Goal: Information Seeking & Learning: Learn about a topic

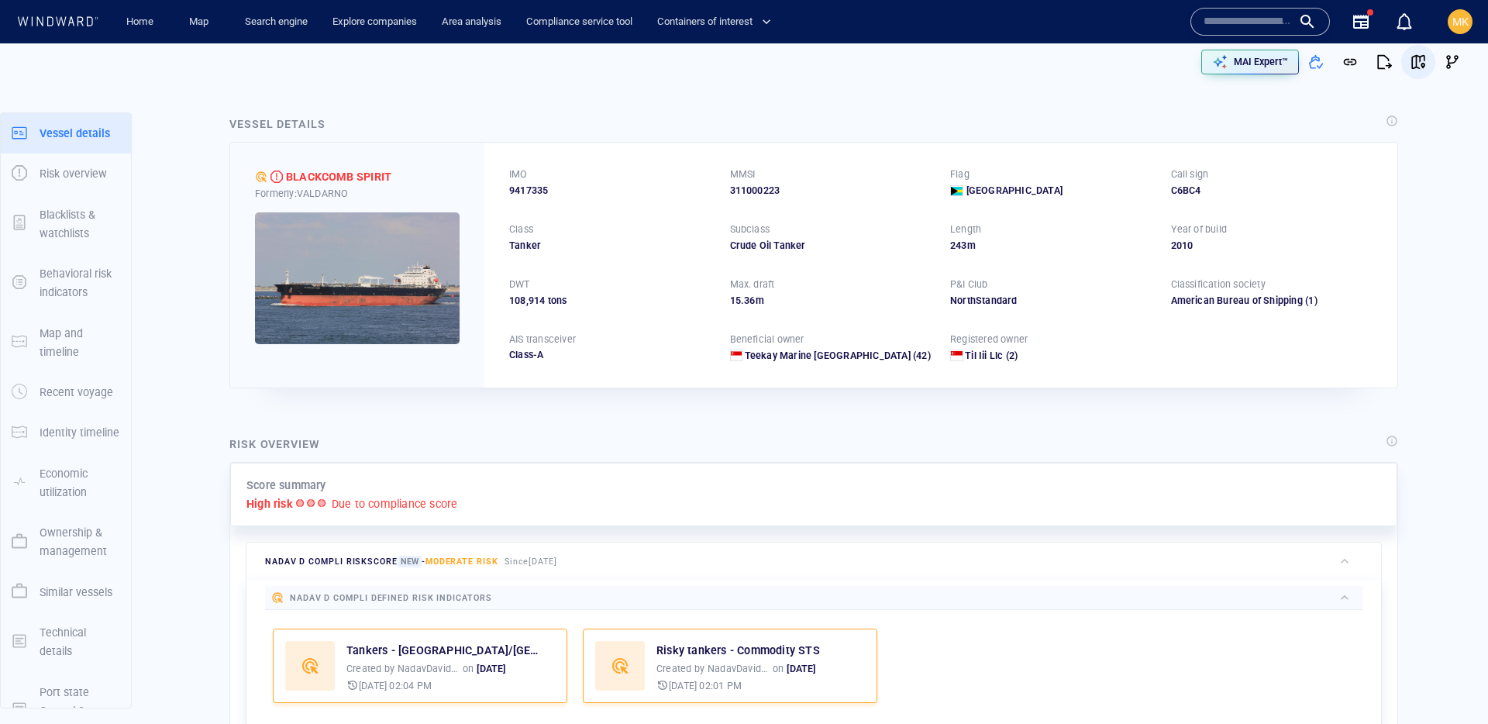
click at [1413, 69] on span "button" at bounding box center [1417, 61] width 15 height 15
click at [0, 0] on div "Home Map Search engine Explore companies Area analysis Compliance service tool …" at bounding box center [744, 362] width 1488 height 724
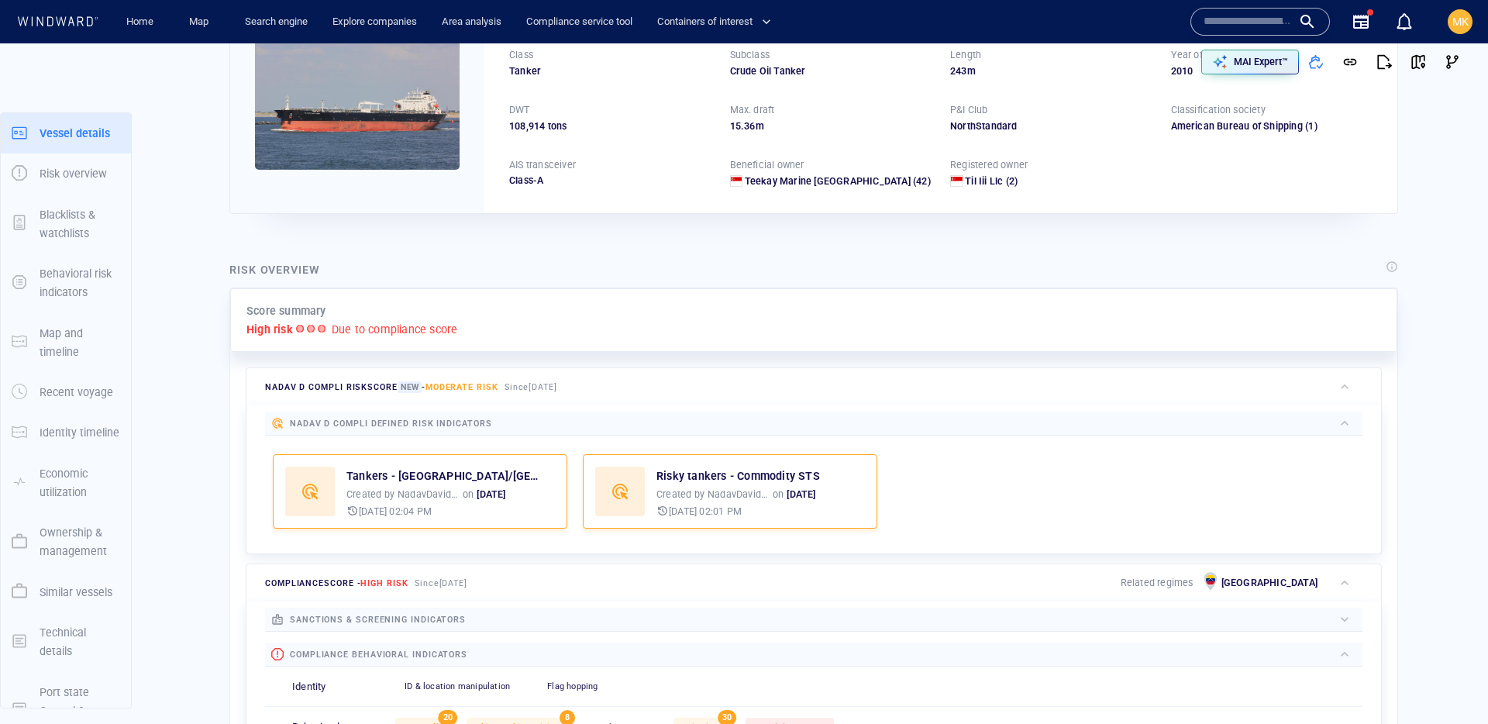
scroll to position [40, 0]
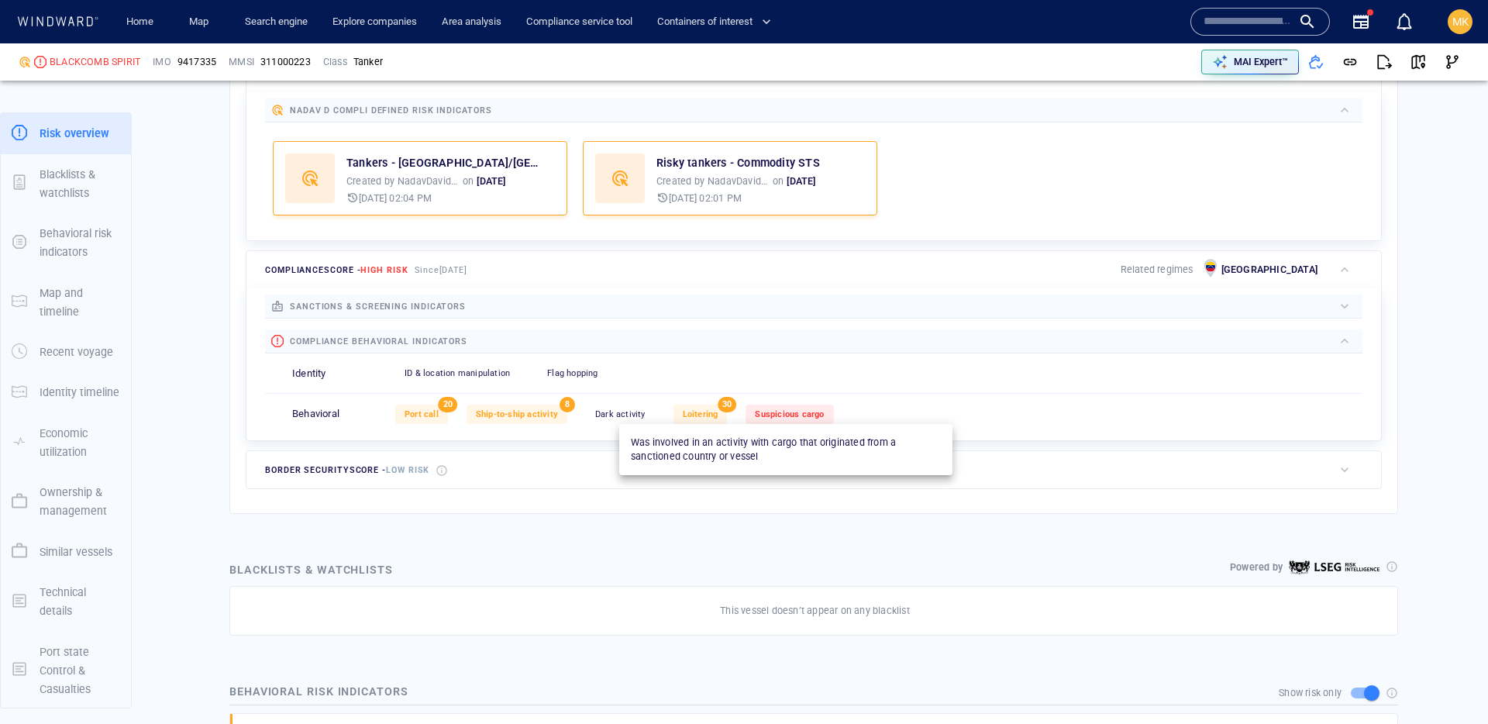
click at [784, 415] on span "Suspicious cargo" at bounding box center [789, 414] width 69 height 10
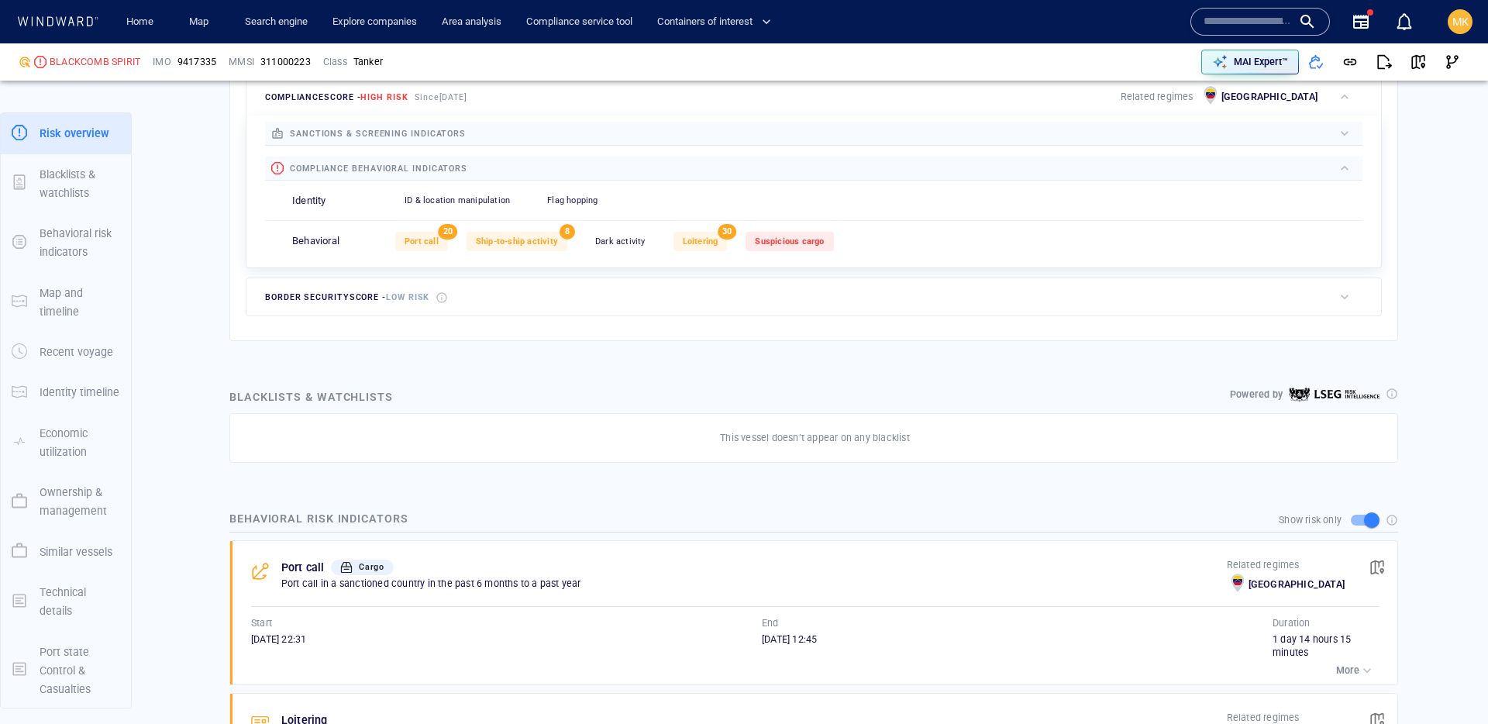
scroll to position [659, 0]
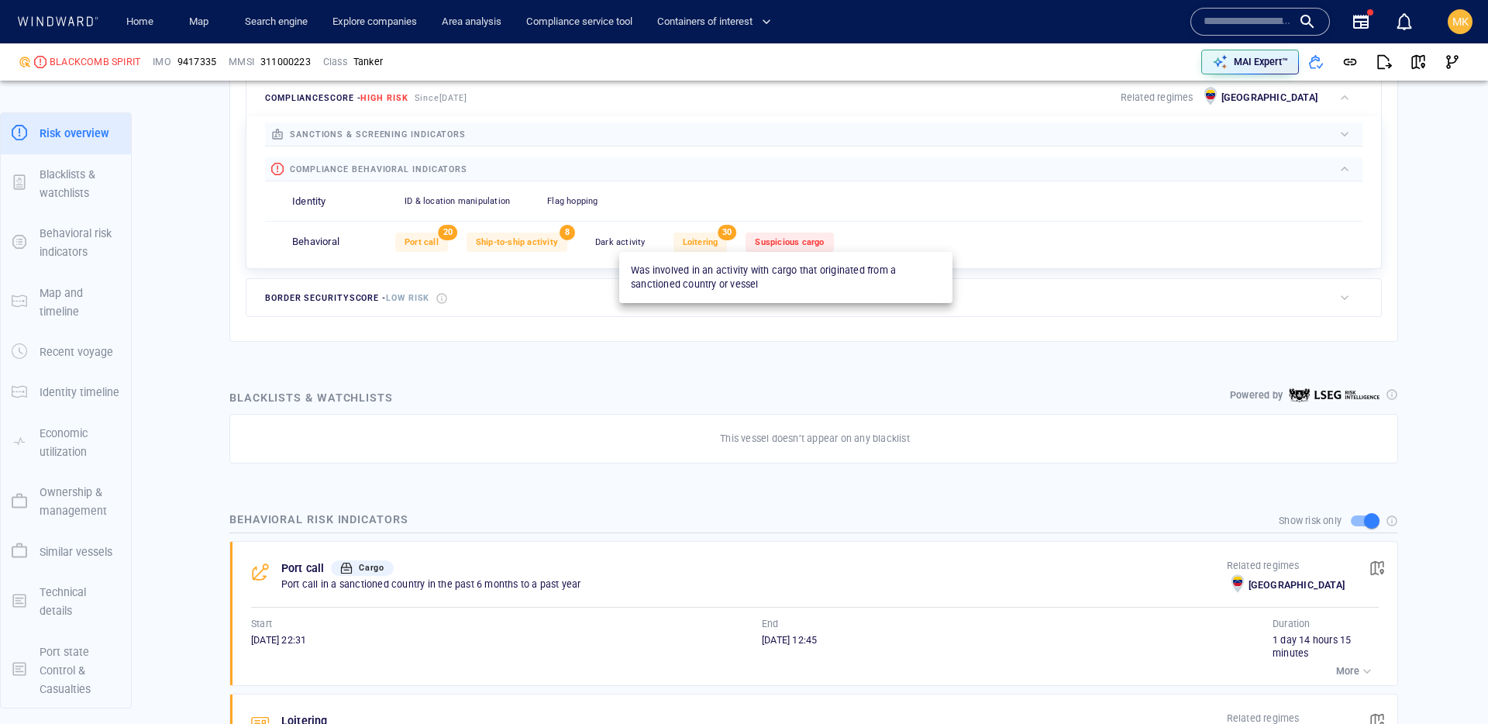
click at [783, 249] on div "Suspicious cargo" at bounding box center [789, 241] width 88 height 19
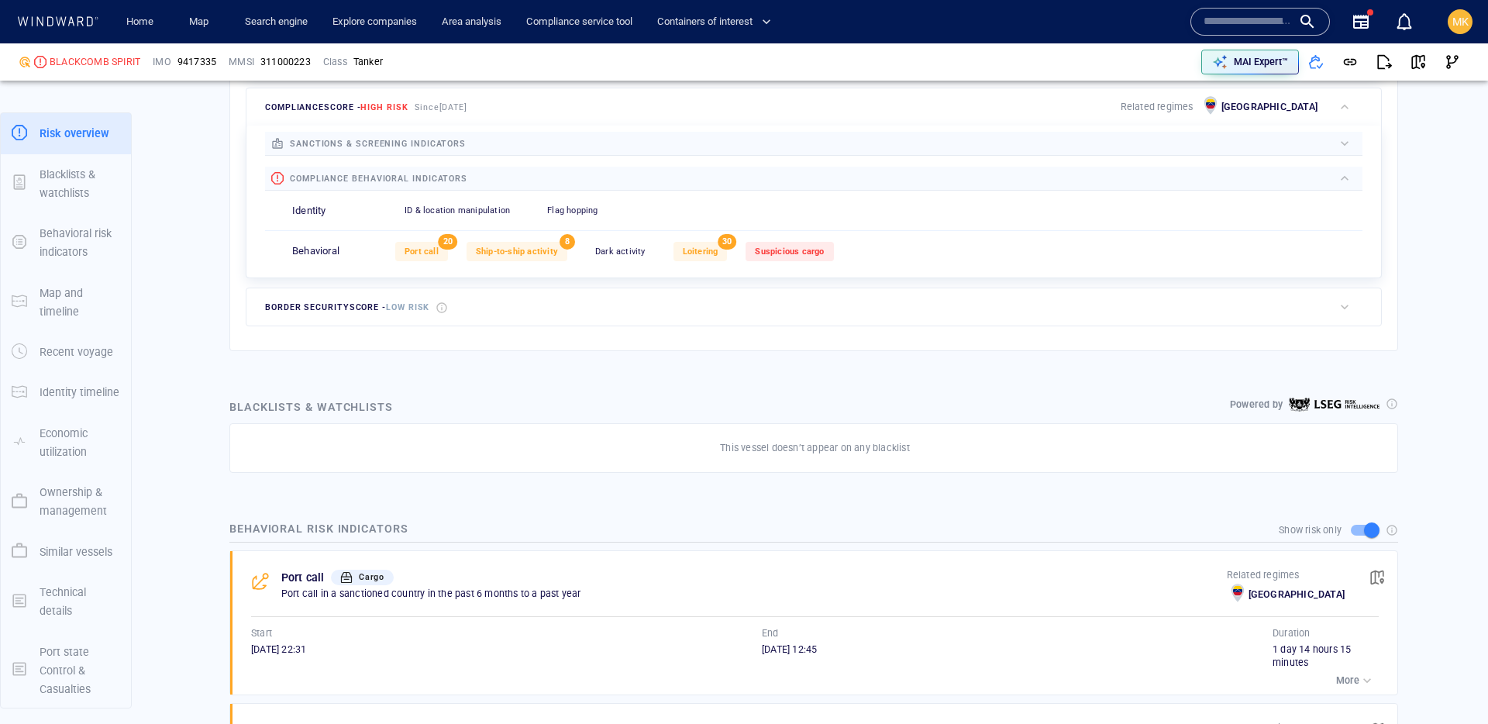
scroll to position [649, 0]
click at [801, 243] on div "Suspicious cargo" at bounding box center [789, 252] width 88 height 19
click at [823, 246] on div "Suspicious cargo" at bounding box center [789, 252] width 88 height 19
click at [767, 253] on span "Suspicious cargo" at bounding box center [789, 253] width 69 height 10
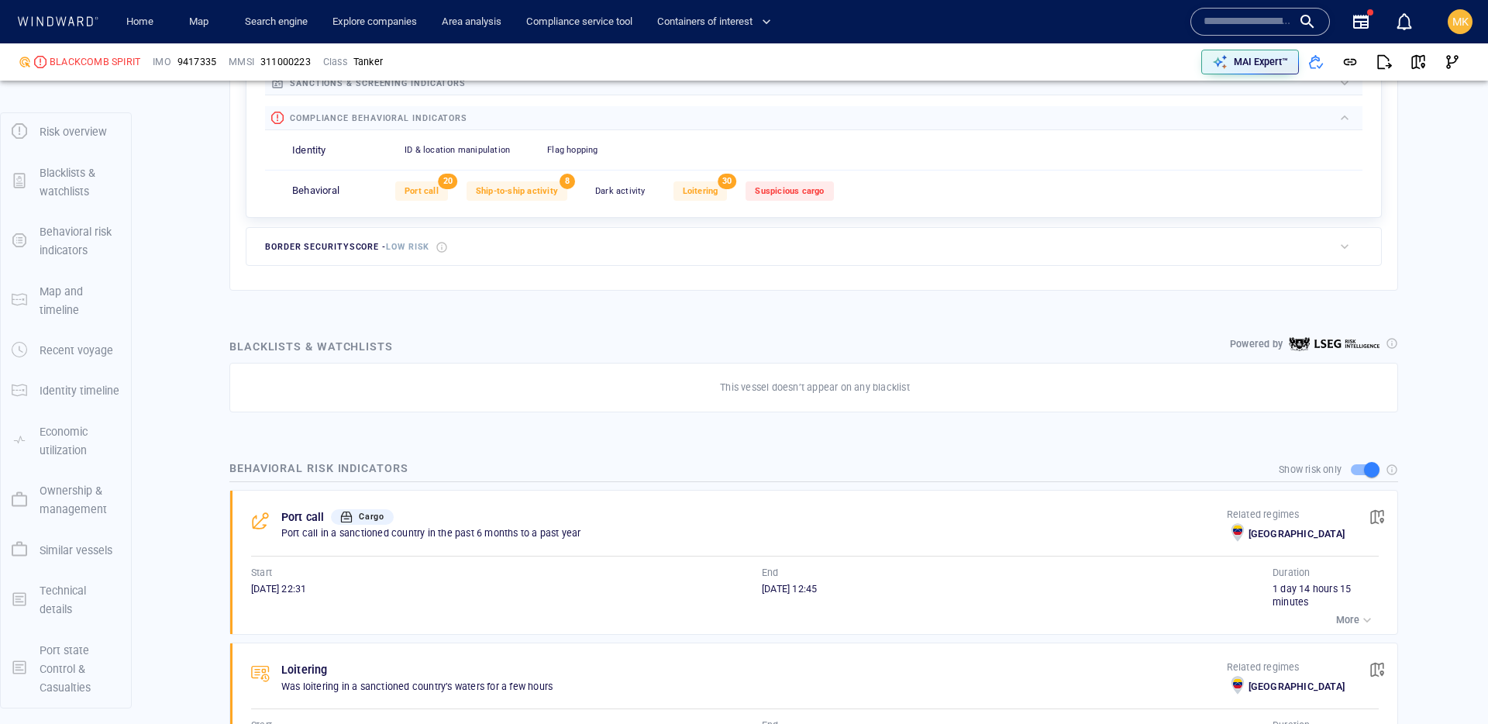
scroll to position [711, 0]
click at [832, 188] on div "Port call 20 Ship-to-ship activity 8 Dark activity 0 Loitering 30 Suspicious ca…" at bounding box center [878, 190] width 967 height 38
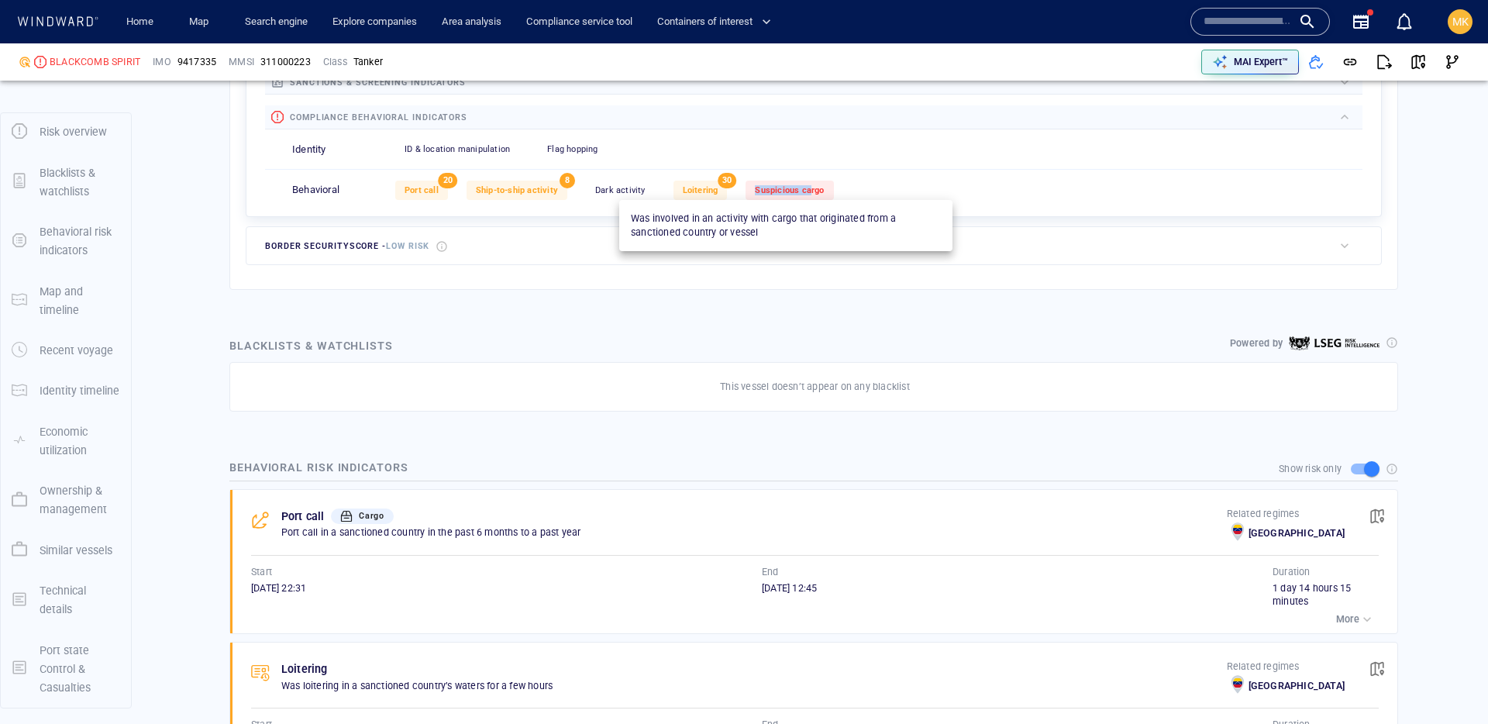
click at [805, 185] on span "Suspicious cargo" at bounding box center [789, 190] width 69 height 10
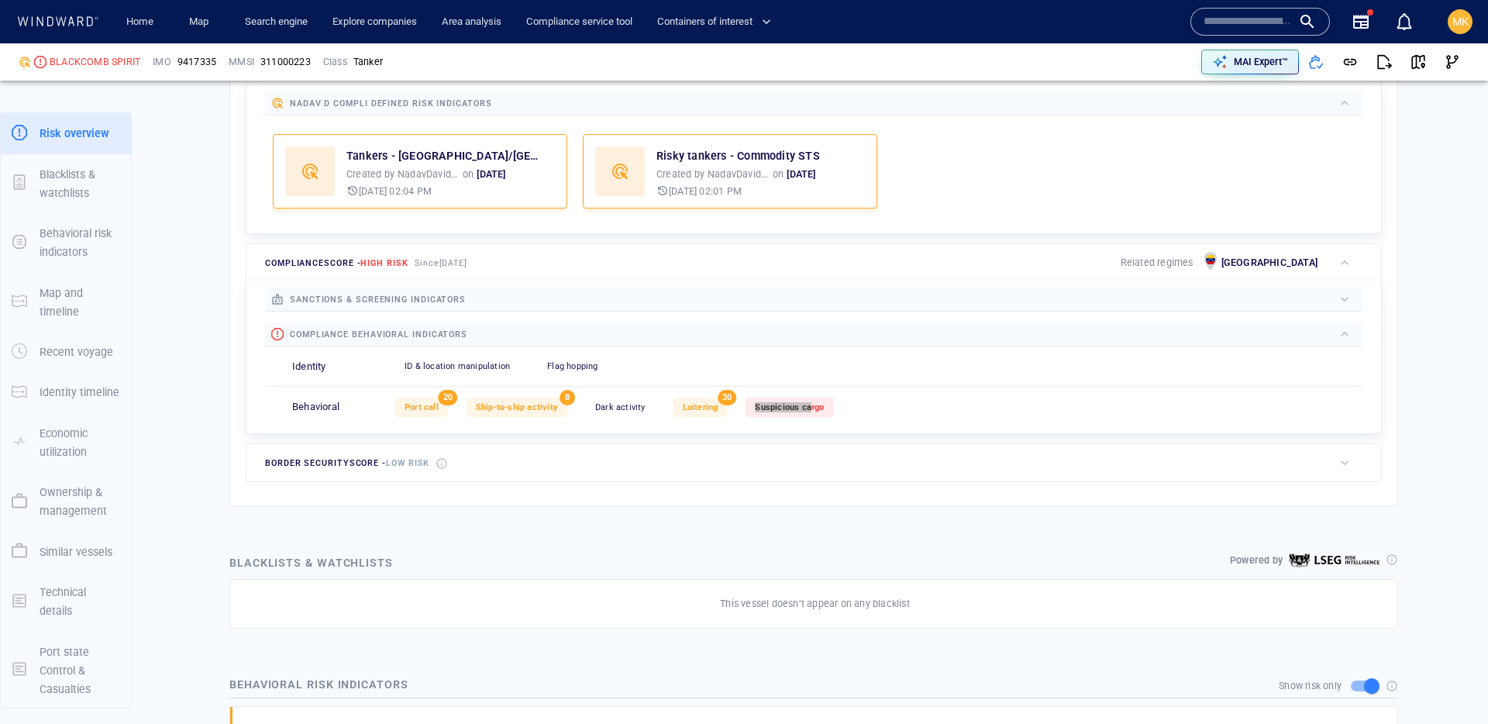
scroll to position [501, 0]
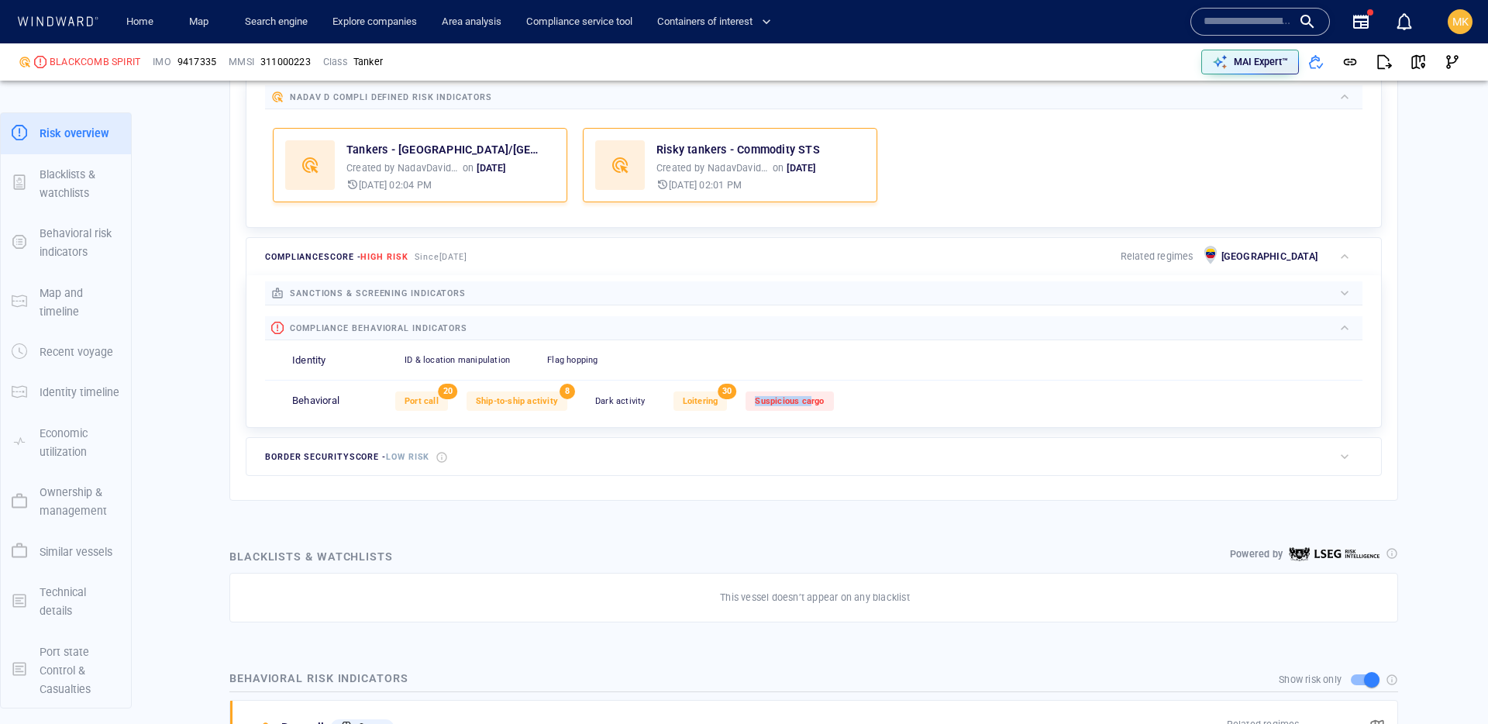
click at [808, 401] on span "Suspicious cargo" at bounding box center [789, 401] width 69 height 10
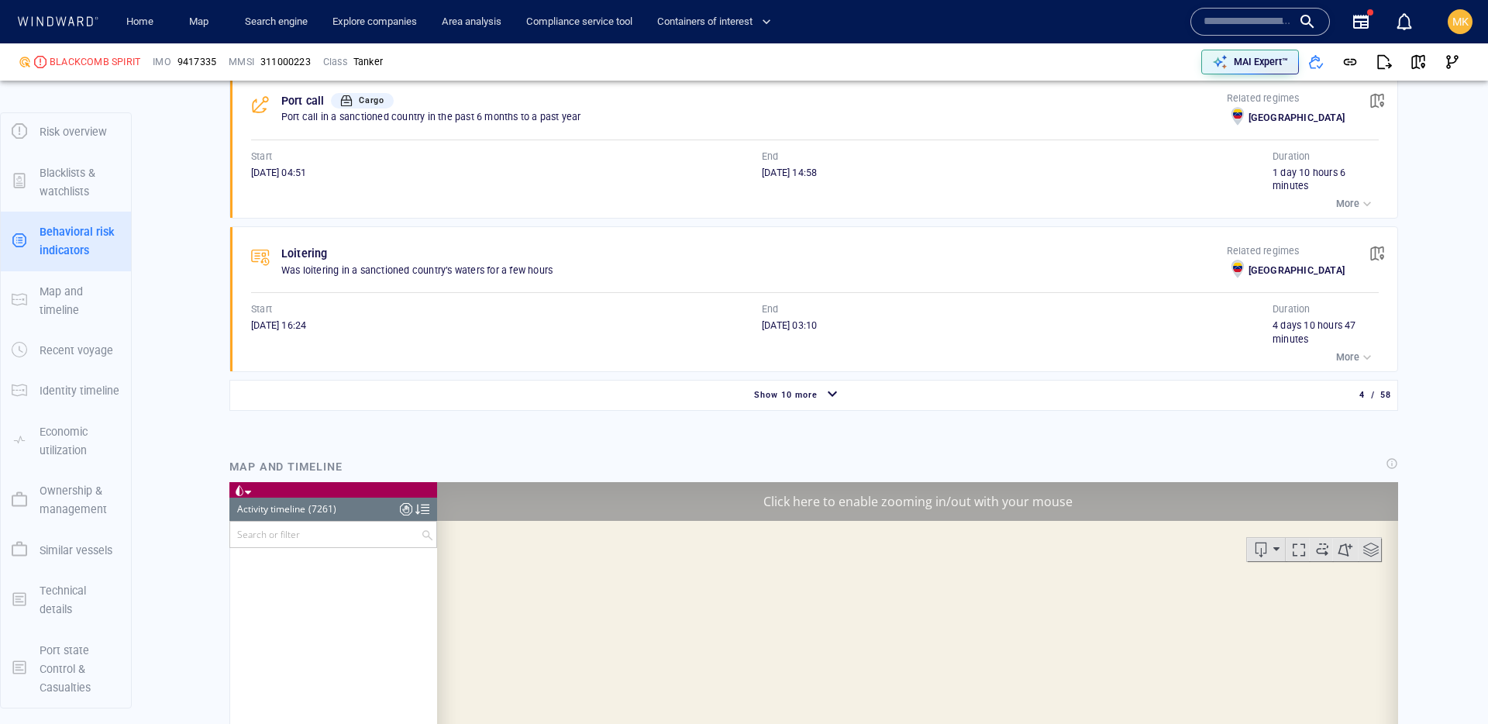
scroll to position [309056, 0]
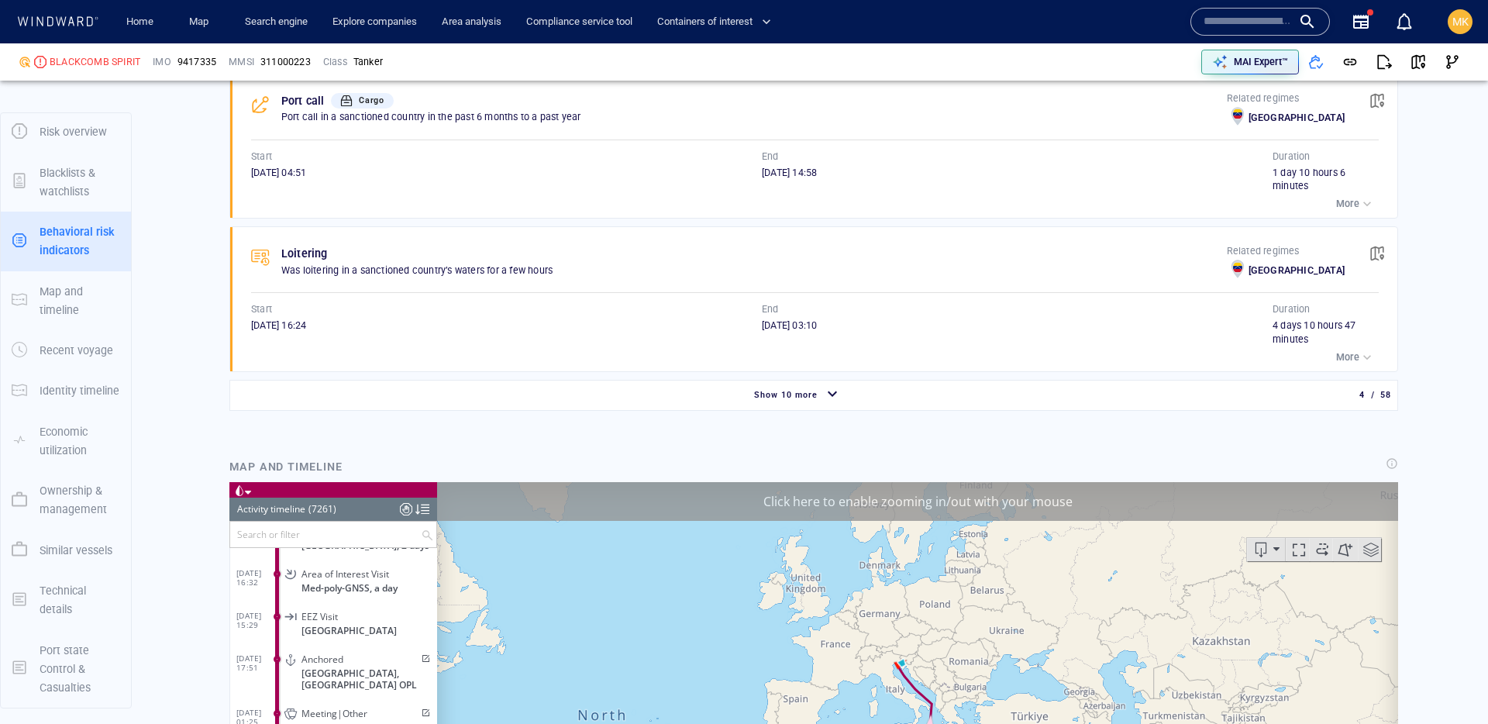
click at [679, 394] on div "Show 10 more" at bounding box center [797, 394] width 1129 height 27
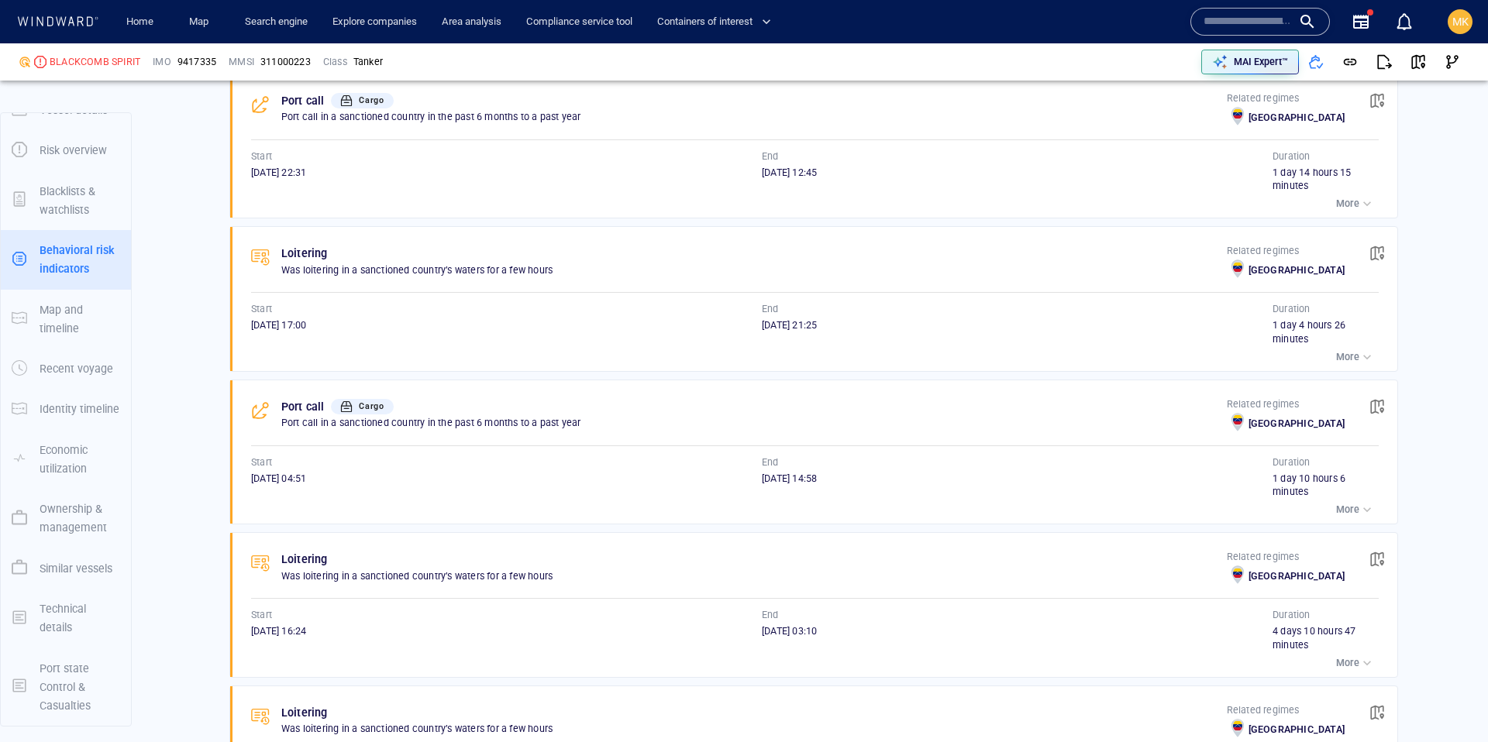
scroll to position [23, 0]
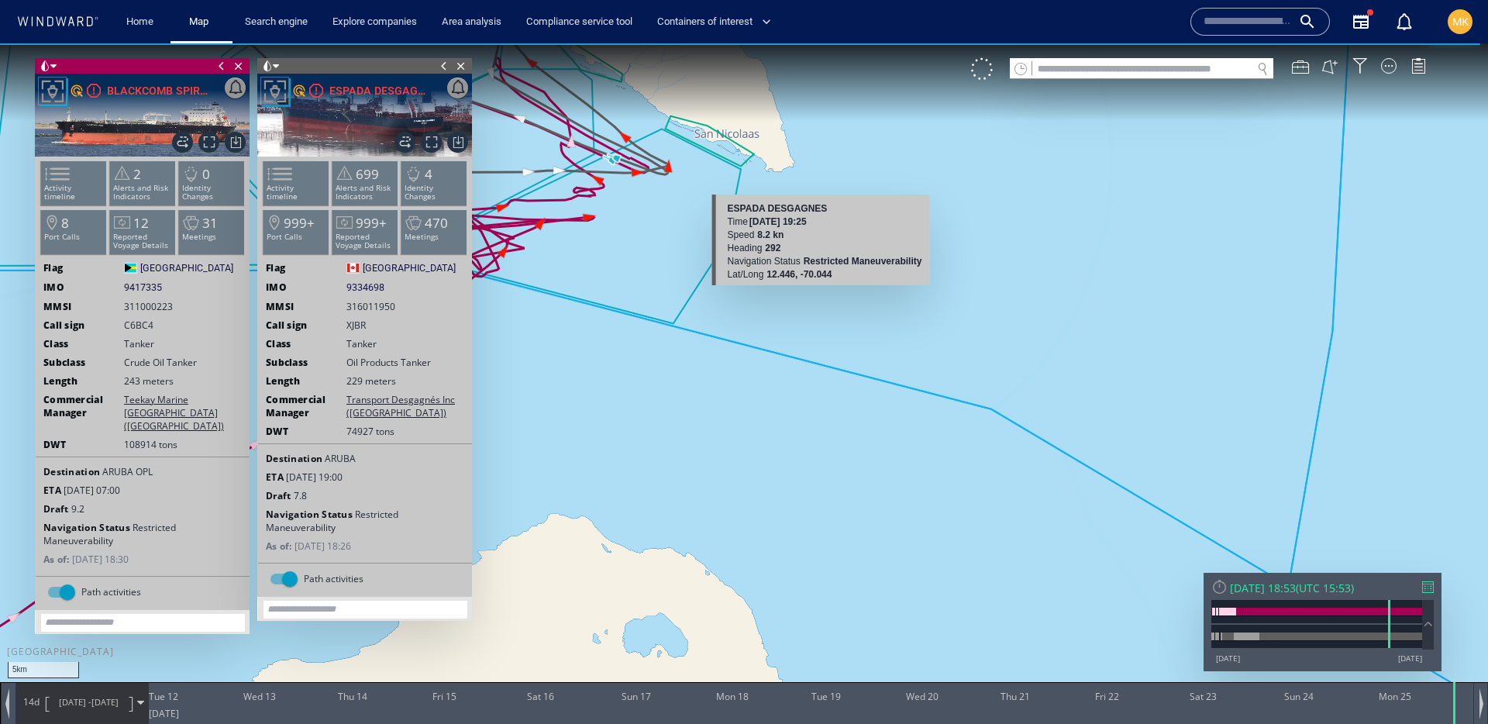
drag, startPoint x: 531, startPoint y: 127, endPoint x: 830, endPoint y: 301, distance: 345.8
click at [831, 301] on canvas "Map" at bounding box center [744, 375] width 1488 height 665
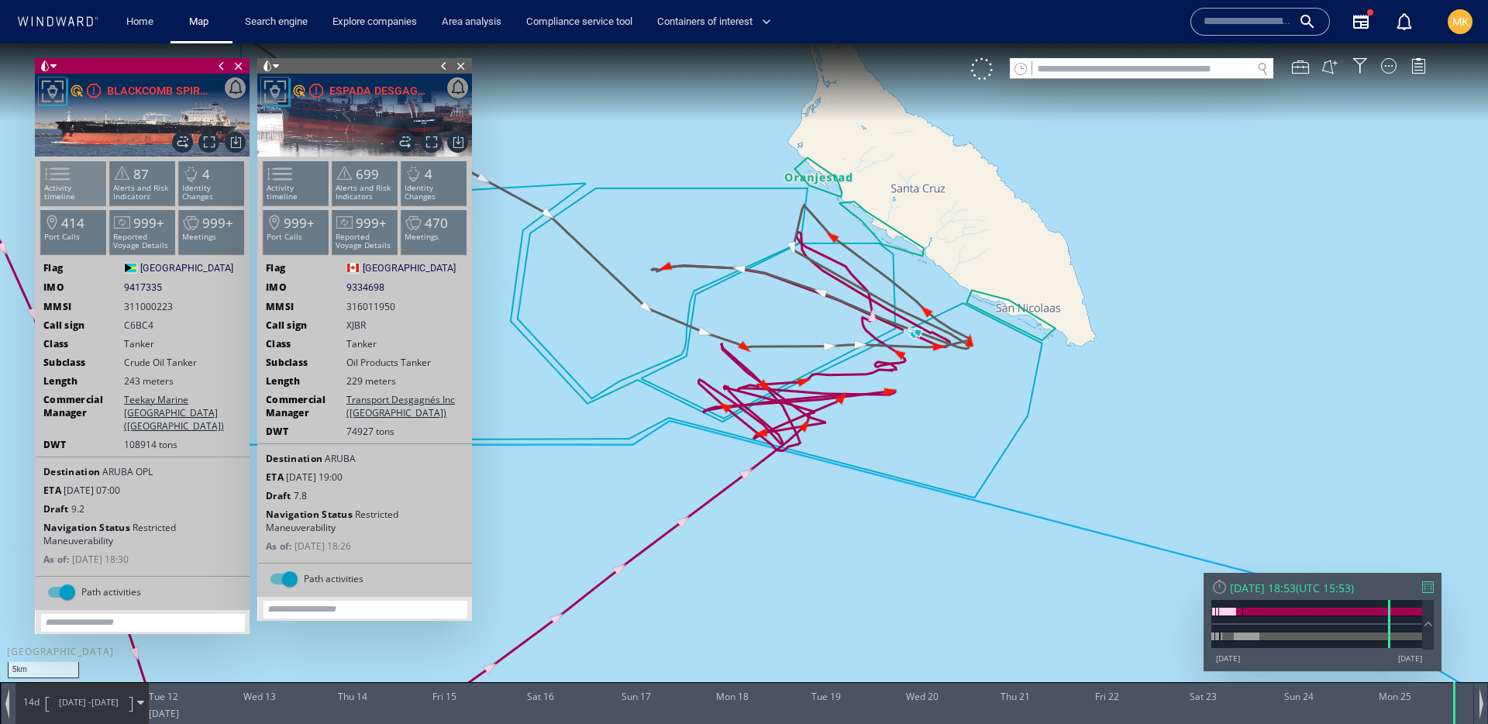
click at [60, 185] on span at bounding box center [47, 174] width 23 height 22
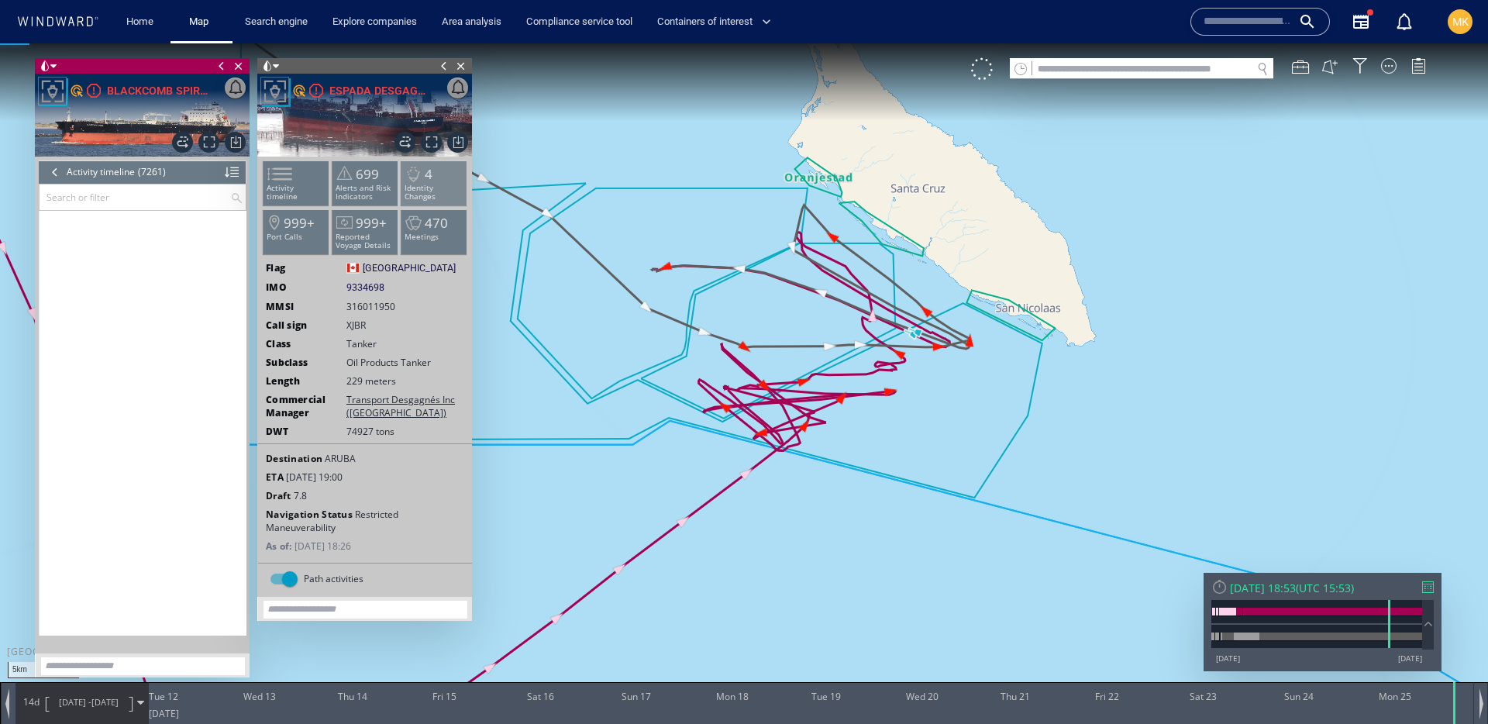
scroll to position [247370, 0]
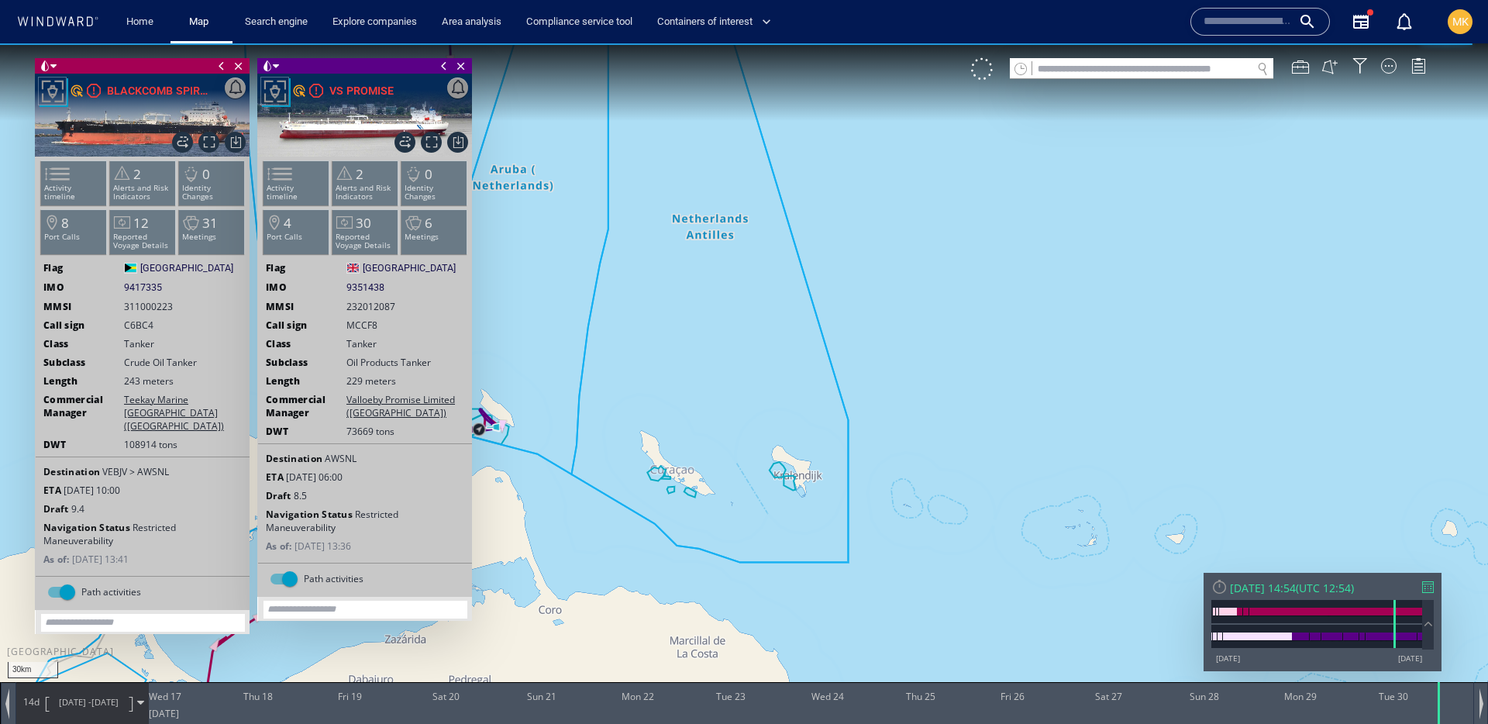
drag, startPoint x: 628, startPoint y: 428, endPoint x: 1114, endPoint y: 398, distance: 486.8
click at [1117, 400] on canvas "Map" at bounding box center [744, 375] width 1488 height 665
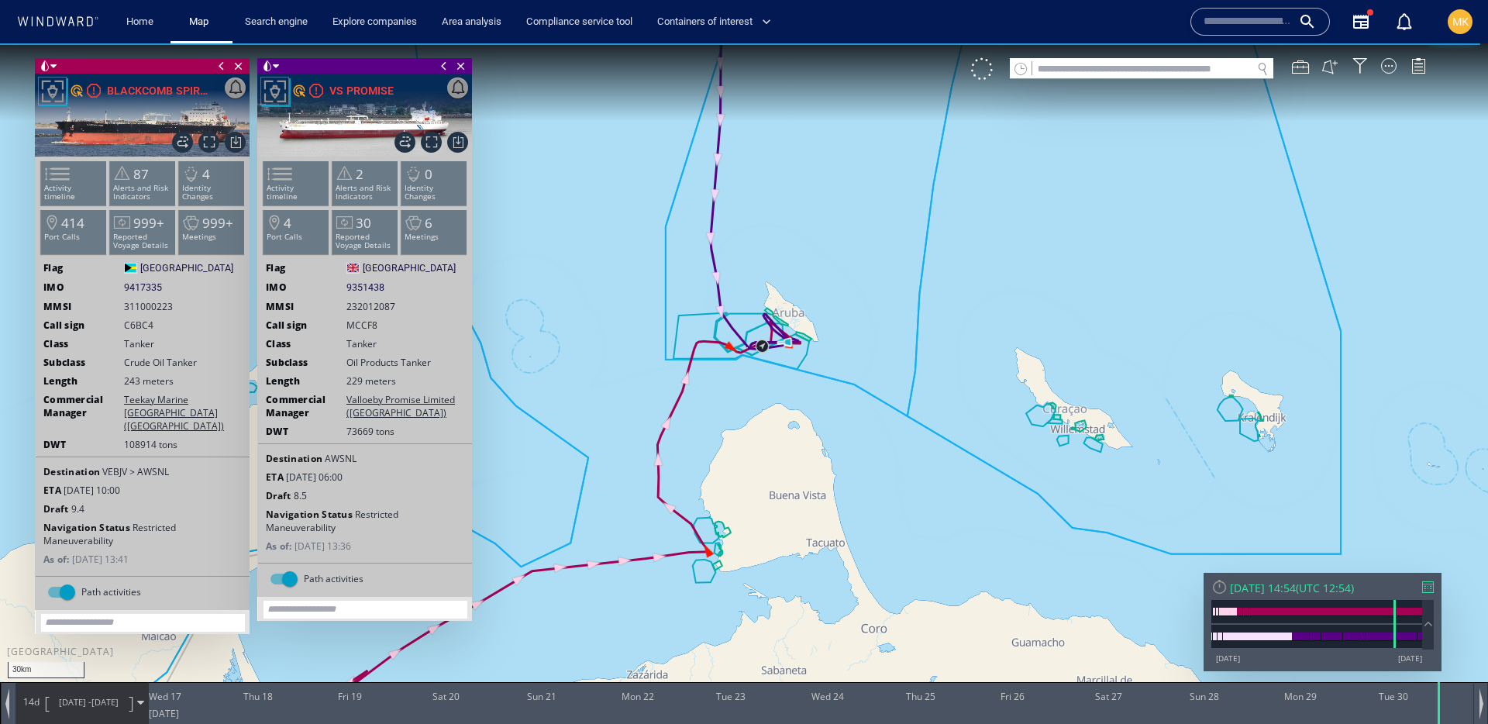
drag, startPoint x: 567, startPoint y: 583, endPoint x: 906, endPoint y: 377, distance: 396.0
click at [908, 377] on canvas "Map" at bounding box center [744, 375] width 1488 height 665
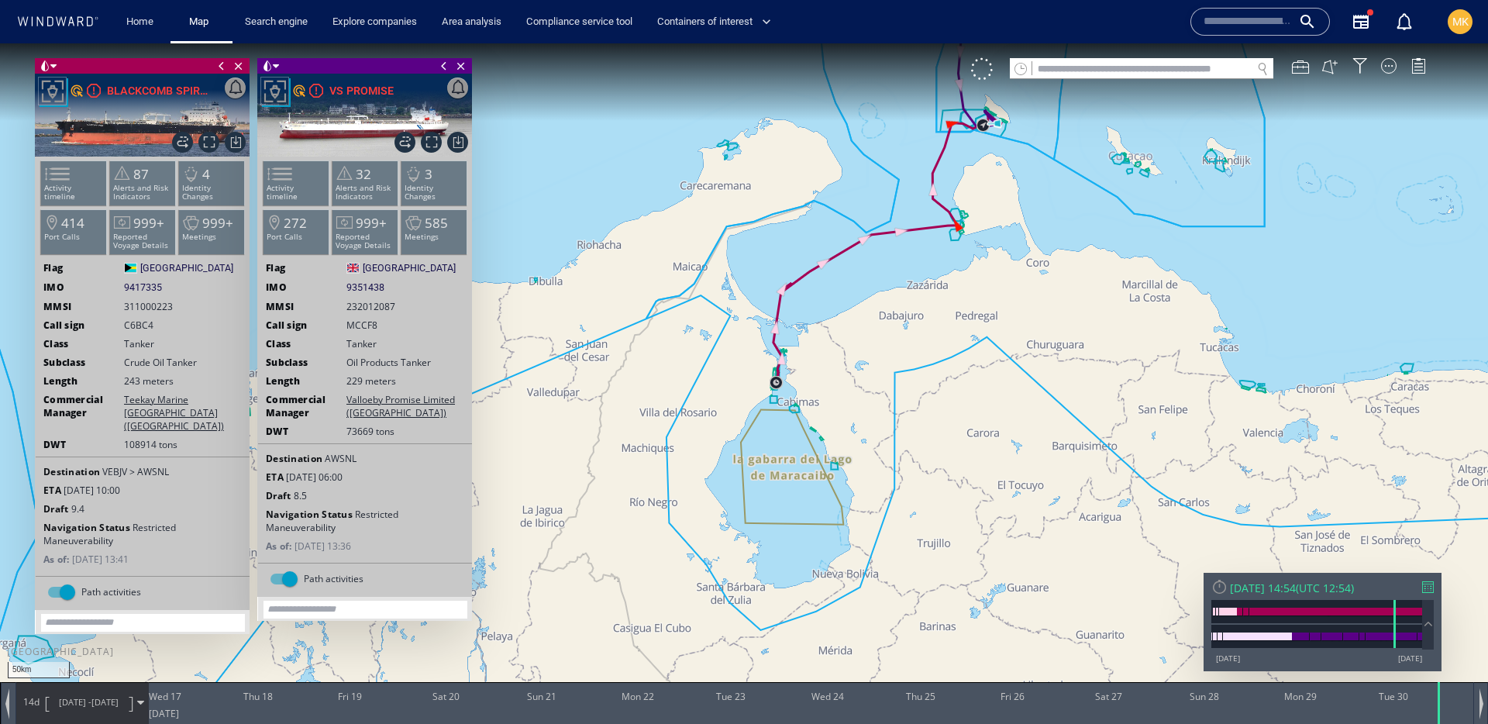
drag, startPoint x: 736, startPoint y: 493, endPoint x: 713, endPoint y: 275, distance: 219.0
click at [715, 274] on canvas "Map" at bounding box center [744, 375] width 1488 height 665
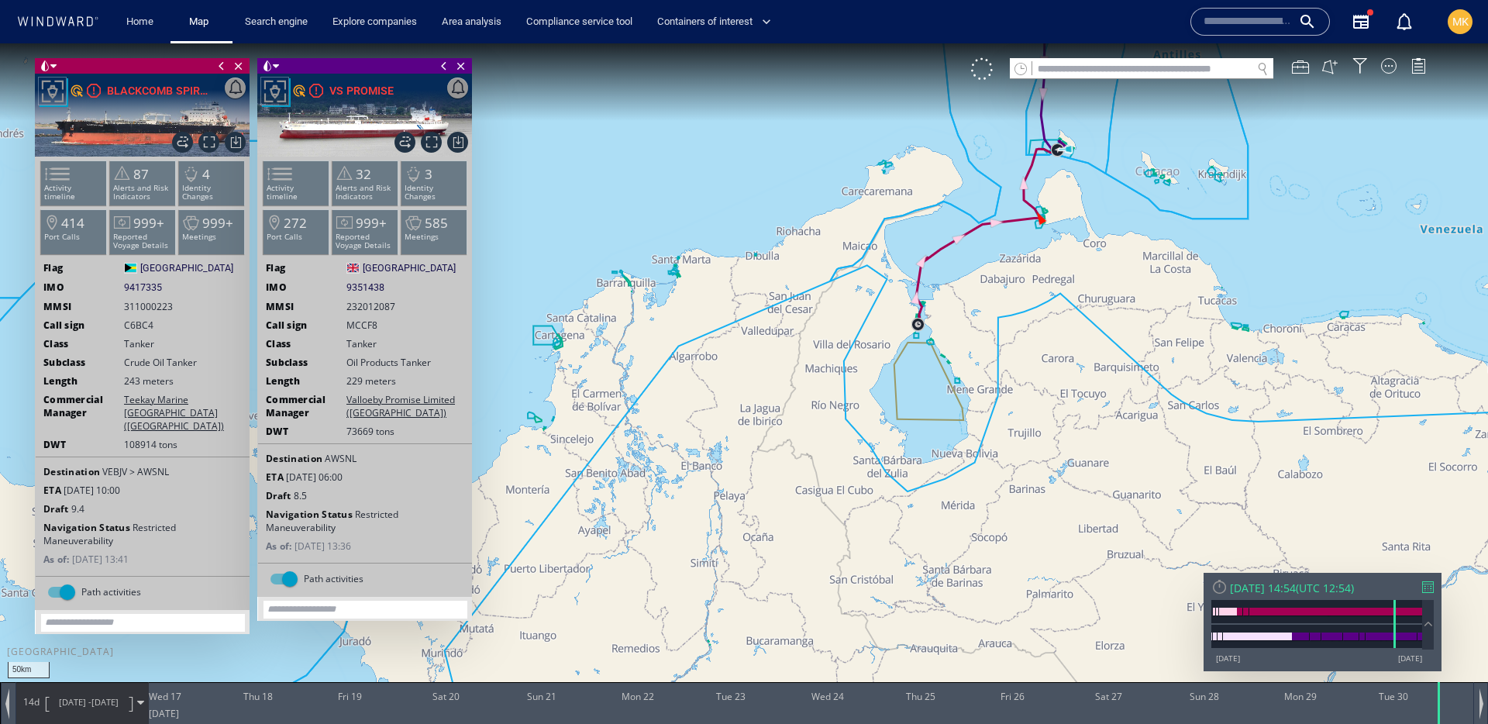
drag, startPoint x: 1157, startPoint y: 157, endPoint x: 1172, endPoint y: 489, distance: 332.0
click at [1172, 491] on canvas "Map" at bounding box center [744, 375] width 1488 height 665
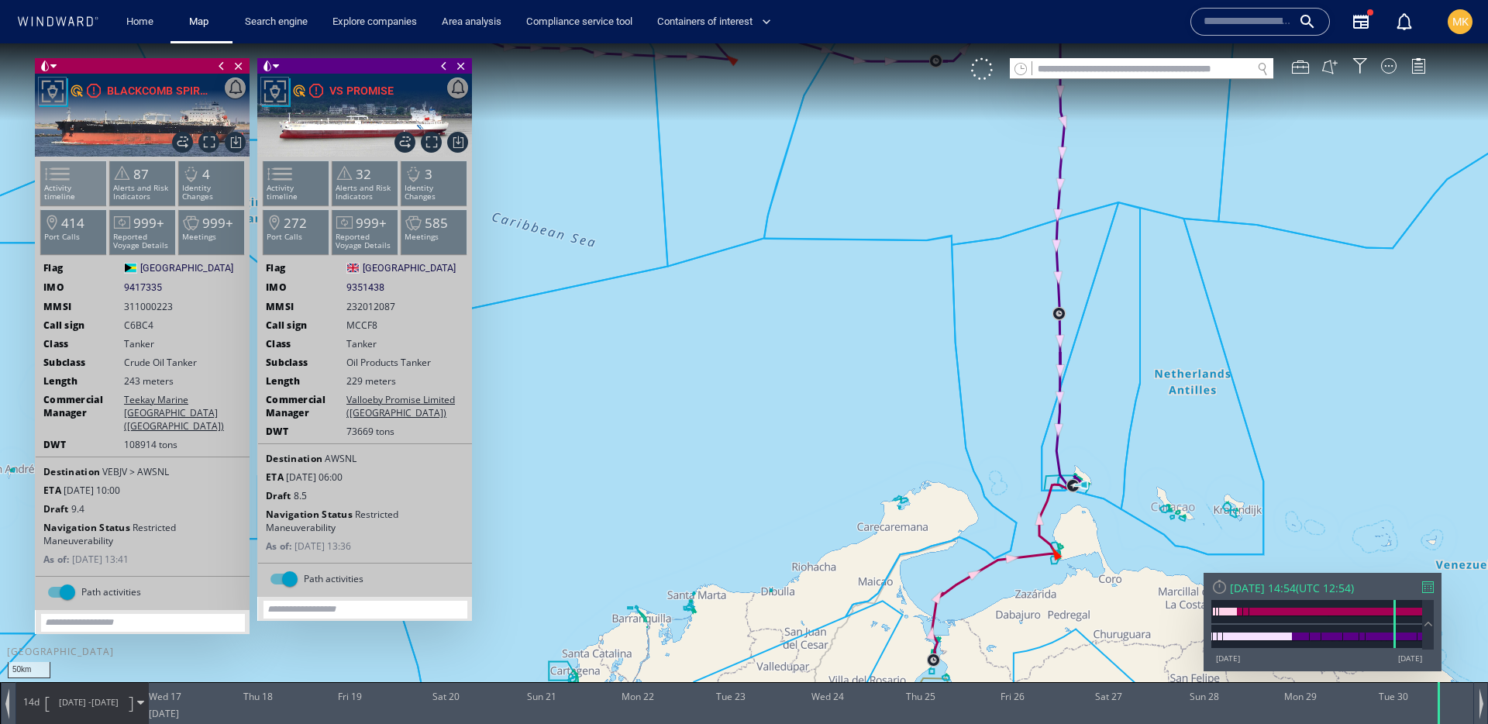
click at [86, 184] on p "Activity timeline" at bounding box center [74, 192] width 66 height 17
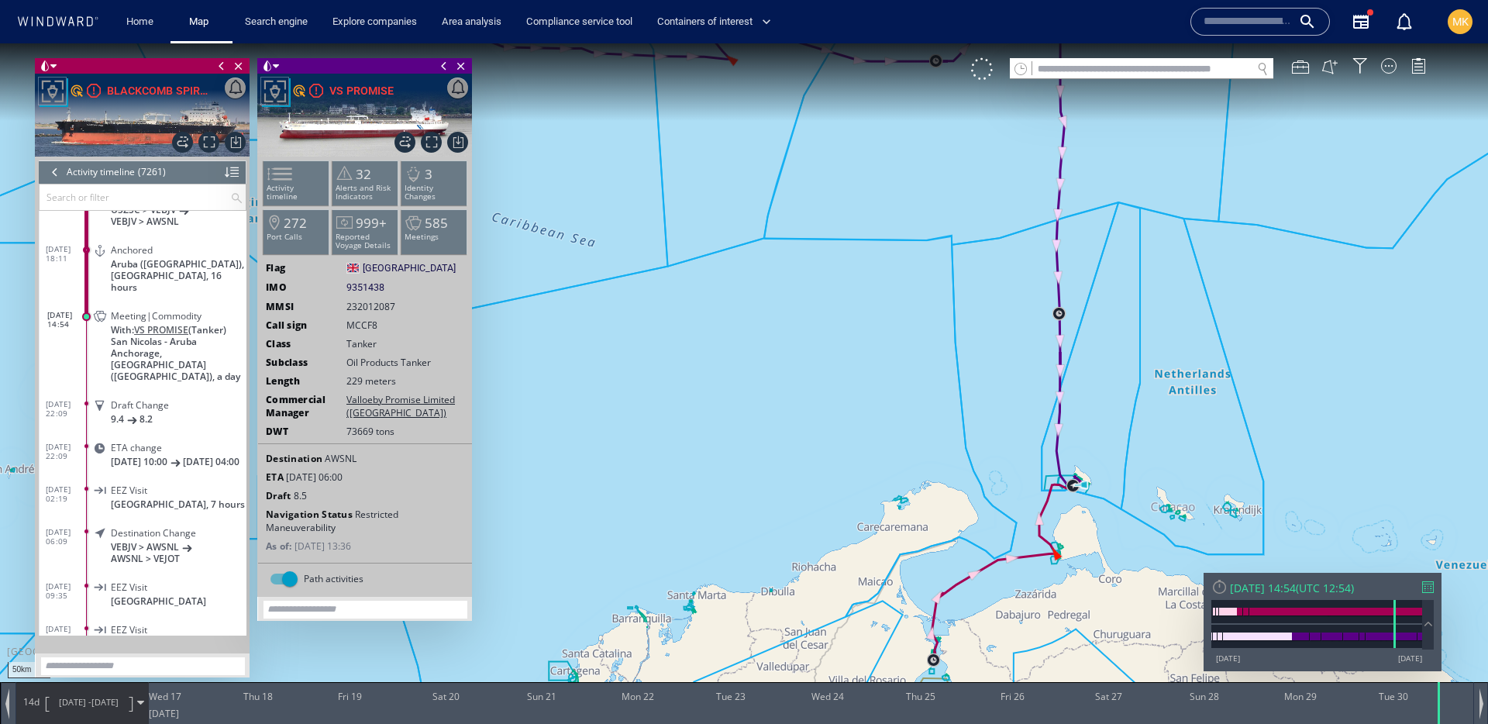
scroll to position [257303, 0]
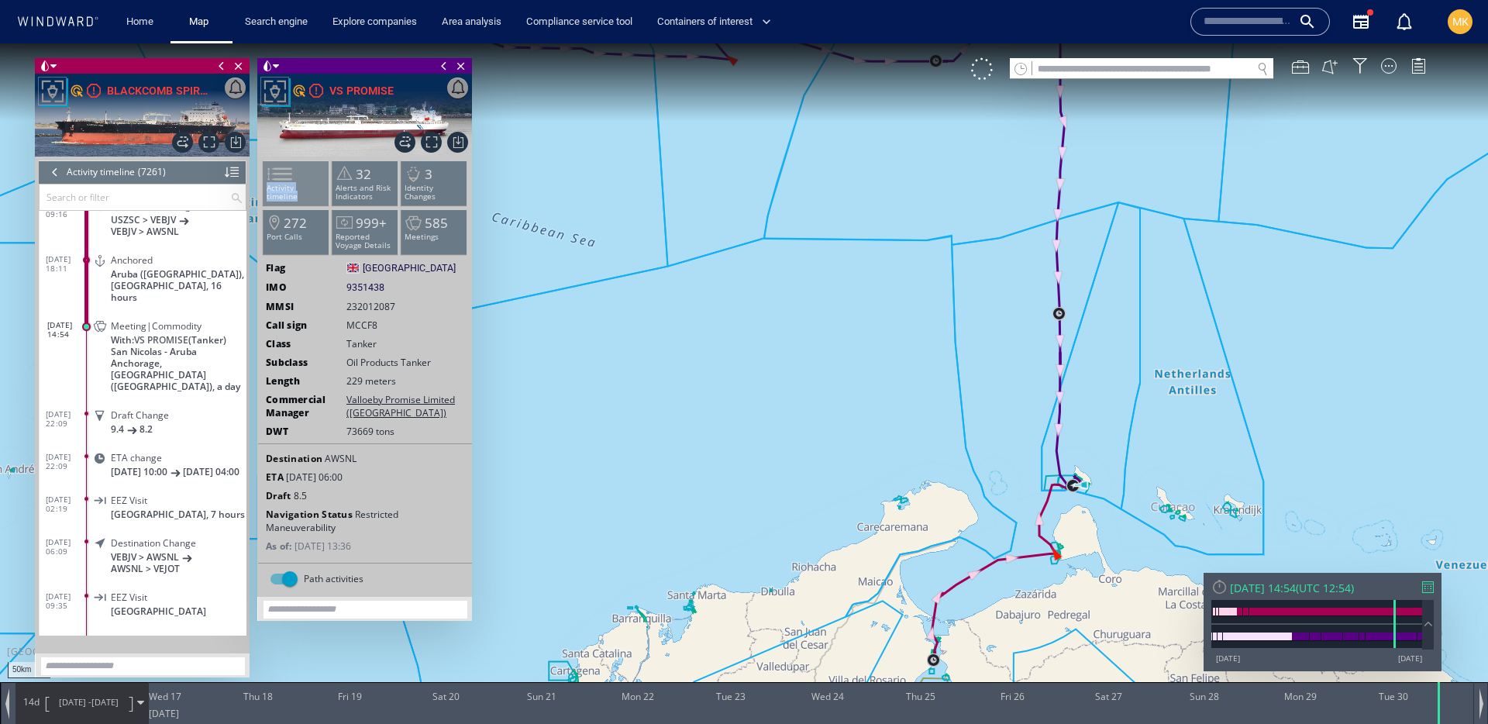
click at [285, 194] on li "Activity timeline" at bounding box center [296, 182] width 66 height 45
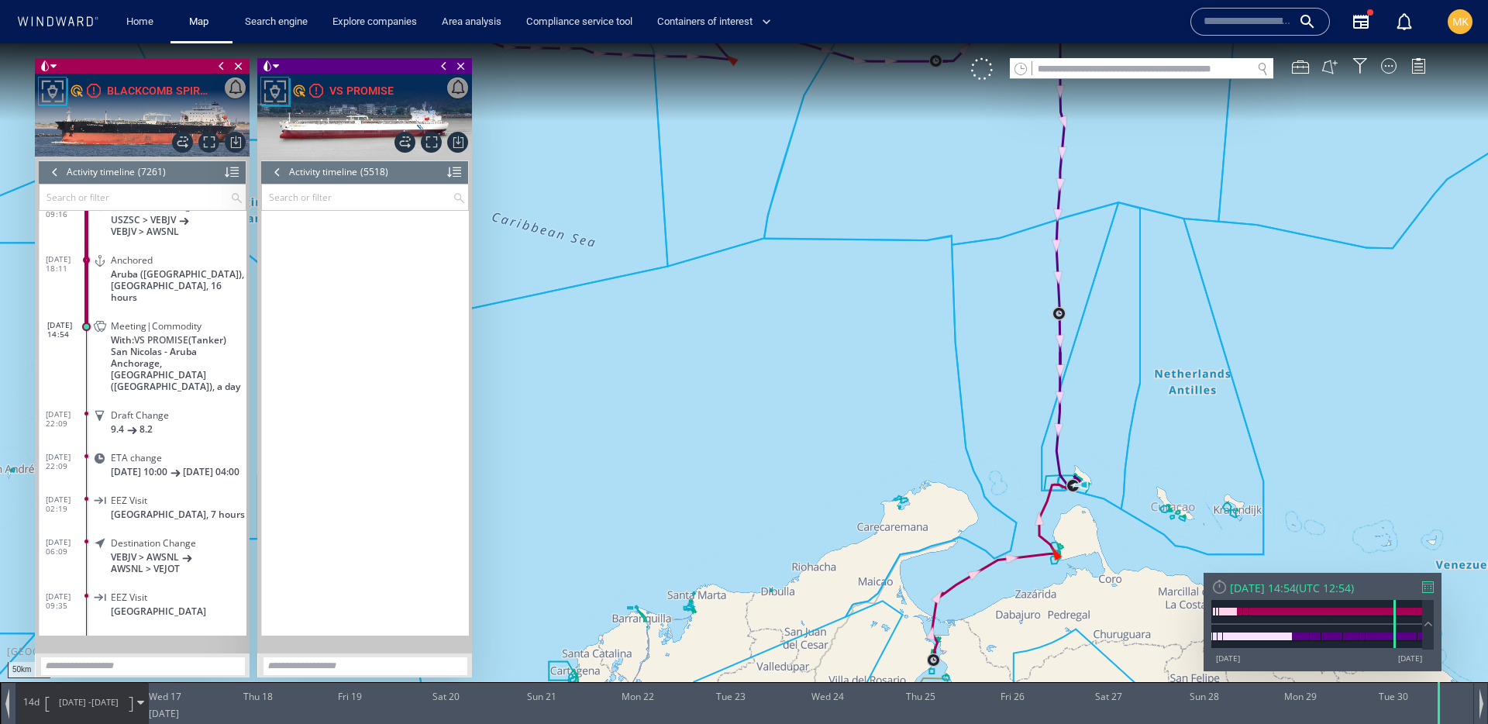
scroll to position [199890, 0]
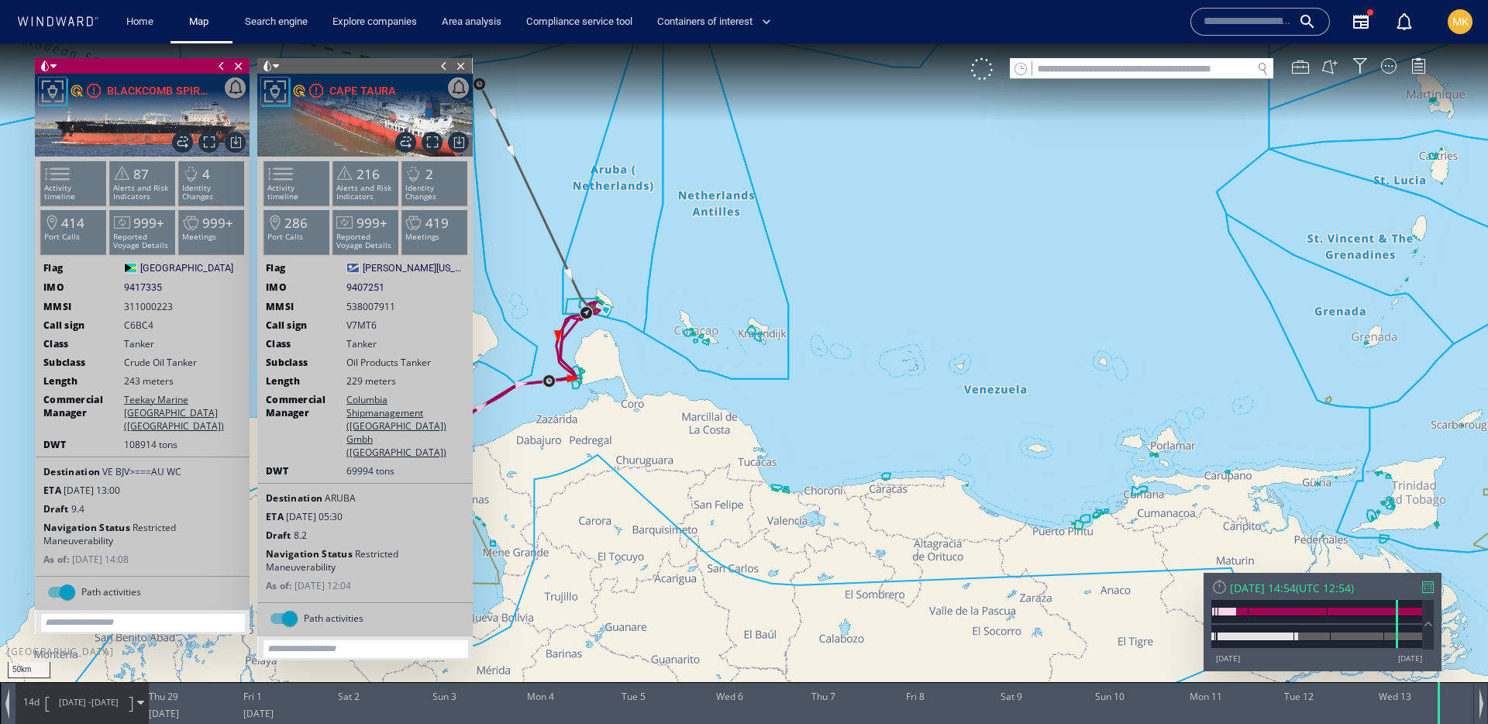
drag, startPoint x: 617, startPoint y: 332, endPoint x: 806, endPoint y: 330, distance: 189.1
click at [809, 330] on canvas "Map" at bounding box center [744, 375] width 1488 height 665
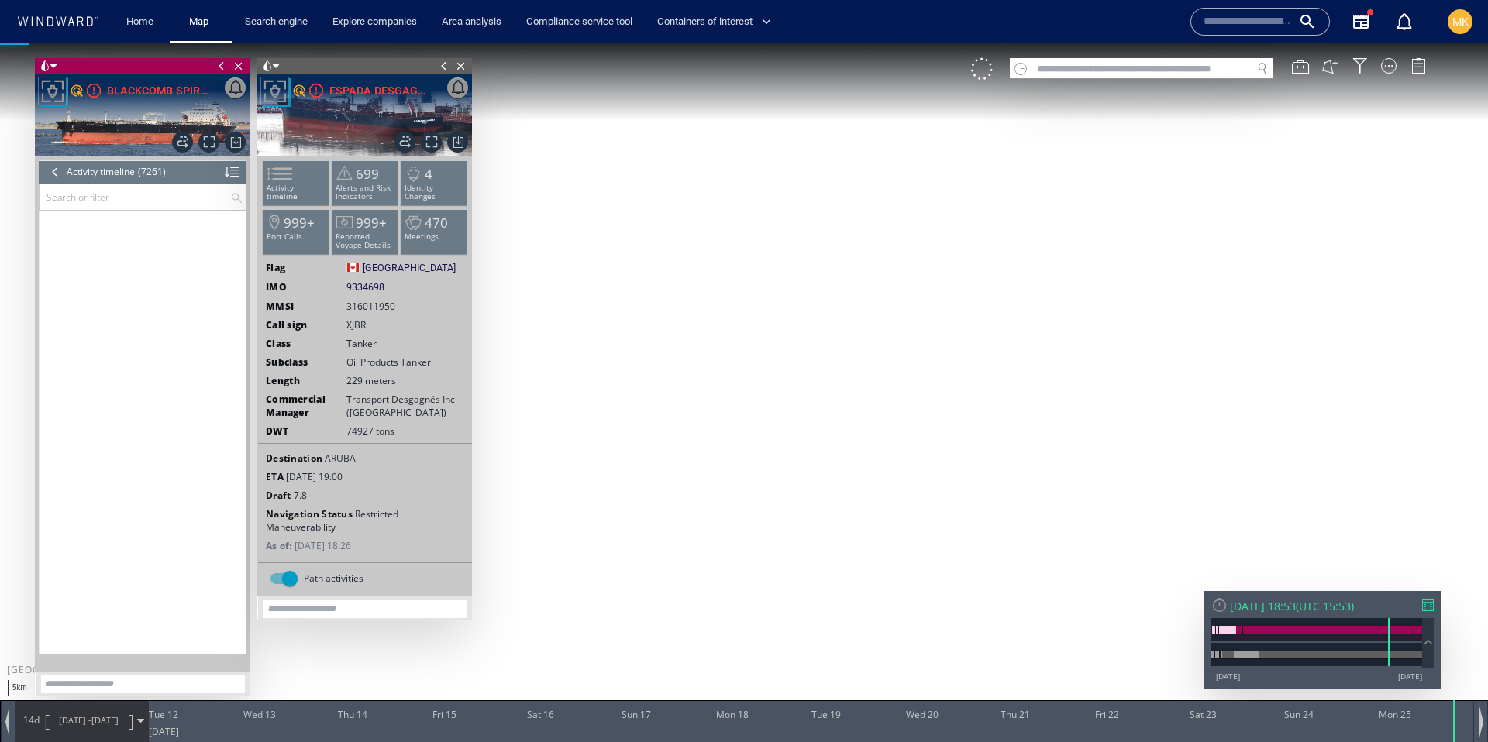
scroll to position [247370, 0]
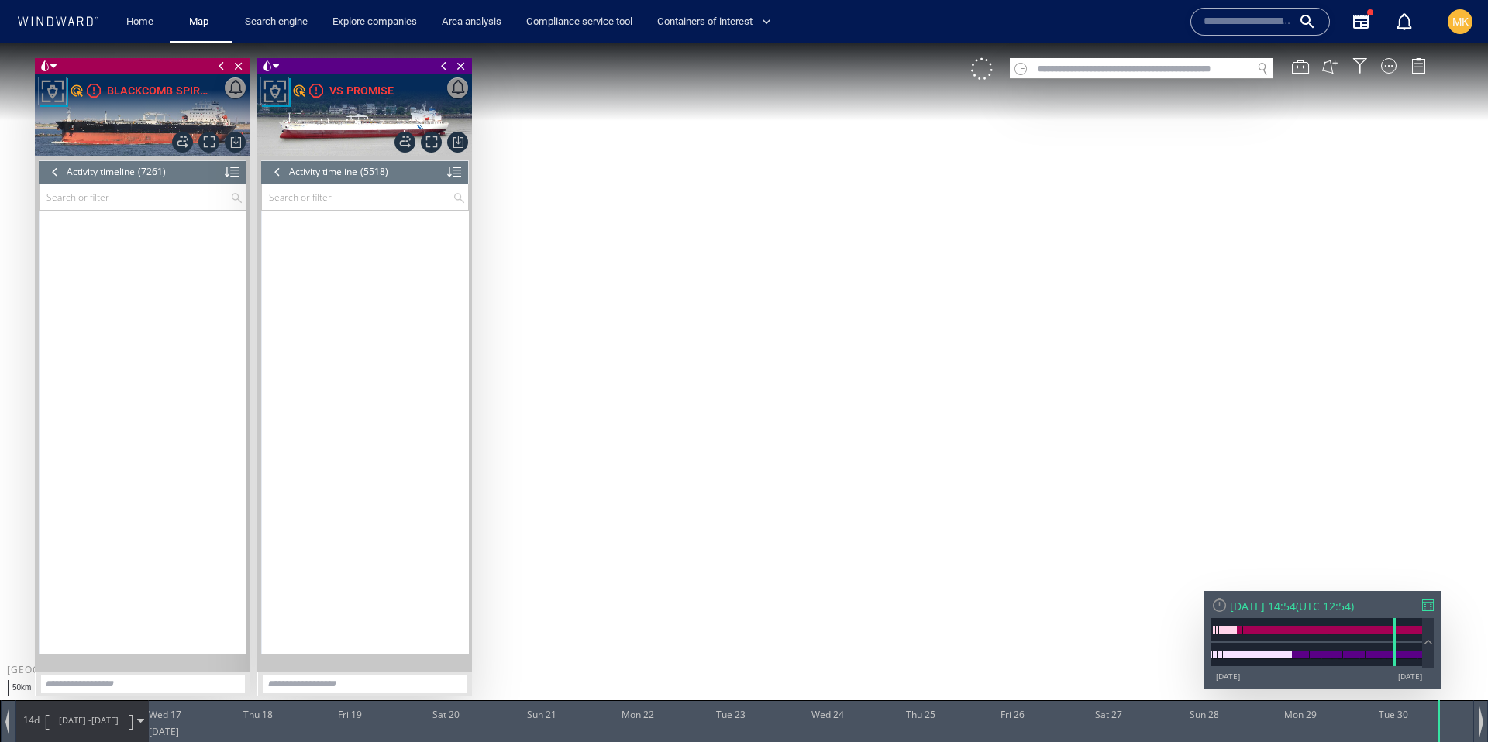
scroll to position [199890, 0]
